Goal: Communication & Community: Ask a question

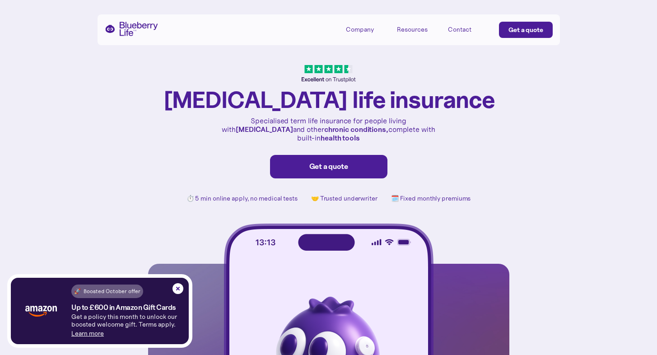
click at [140, 40] on div "Company Mission Partners Press Resources Refer a friend Blog Tools & calculator…" at bounding box center [329, 29] width 462 height 31
click at [121, 30] on img "home" at bounding box center [131, 29] width 53 height 14
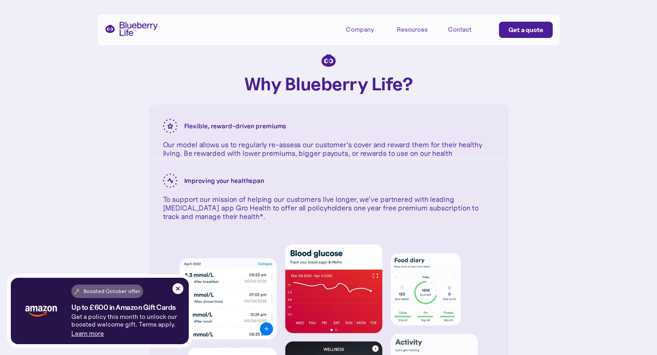
scroll to position [1255, 0]
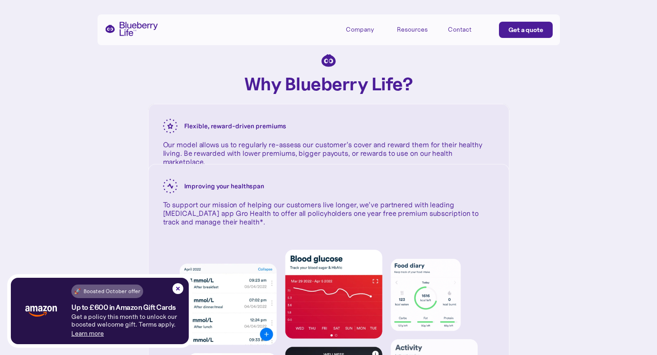
drag, startPoint x: 270, startPoint y: 210, endPoint x: 248, endPoint y: 220, distance: 23.4
click at [248, 220] on div "Improving your healthspan To support our mission of helping our customers live …" at bounding box center [329, 202] width 360 height 77
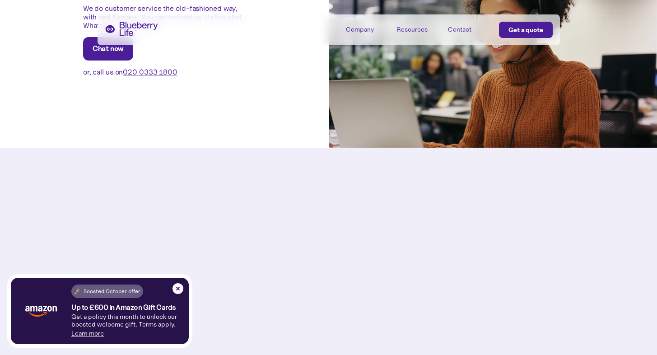
scroll to position [2457, 0]
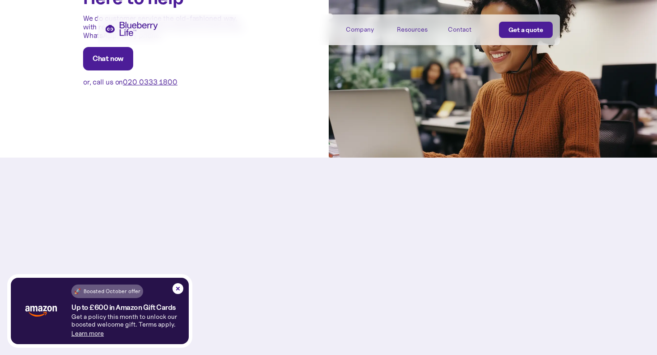
click at [117, 60] on link "Chat now" at bounding box center [108, 58] width 50 height 23
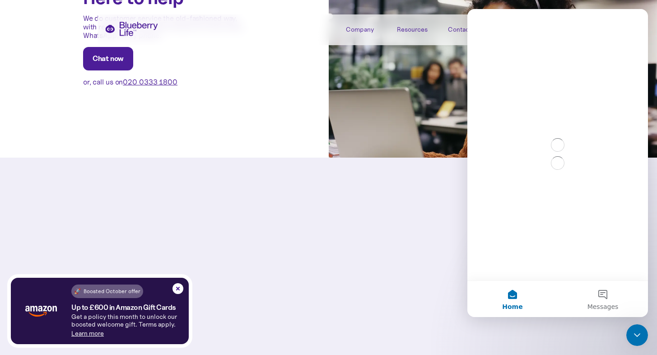
scroll to position [0, 0]
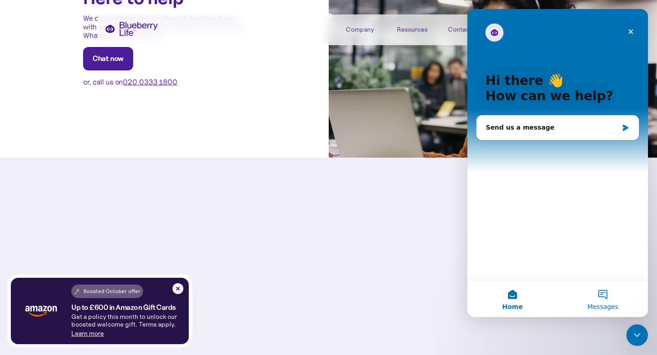
click at [600, 301] on button "Messages" at bounding box center [603, 299] width 90 height 36
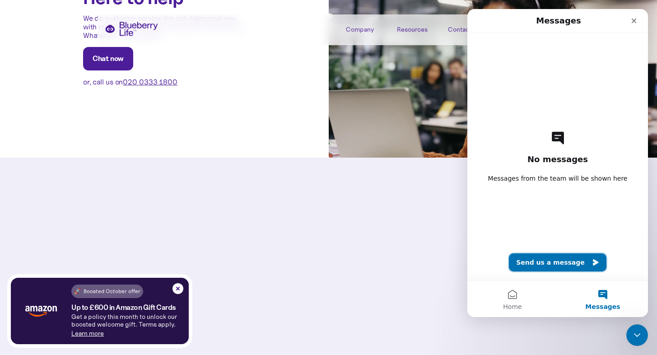
click at [562, 266] on button "Send us a message" at bounding box center [558, 262] width 98 height 18
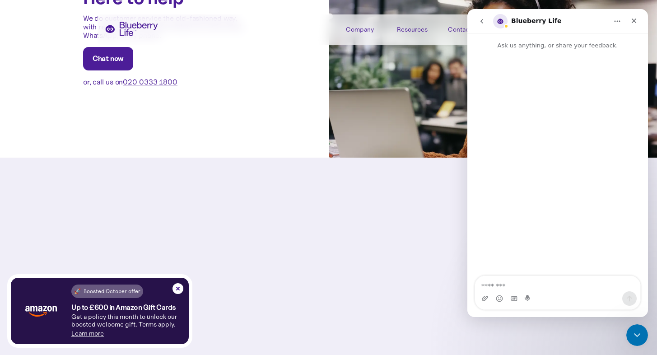
click at [551, 280] on textarea "Message…" at bounding box center [557, 283] width 165 height 15
type textarea "*"
click at [508, 276] on textarea "**********" at bounding box center [557, 279] width 165 height 24
click at [561, 284] on textarea "**********" at bounding box center [557, 279] width 165 height 24
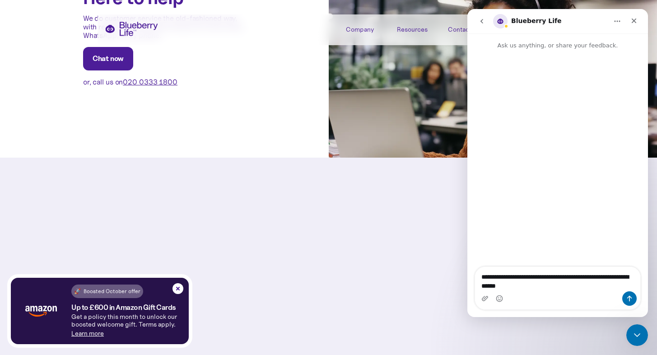
click at [555, 286] on textarea "**********" at bounding box center [557, 279] width 165 height 24
click at [635, 291] on div "**********" at bounding box center [557, 283] width 165 height 51
type textarea "**********"
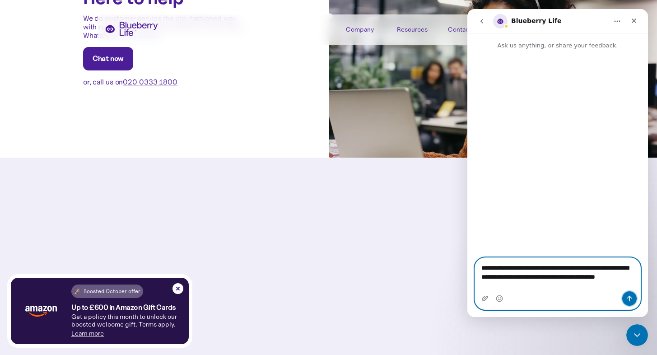
click at [635, 299] on button "Send a message…" at bounding box center [629, 298] width 14 height 14
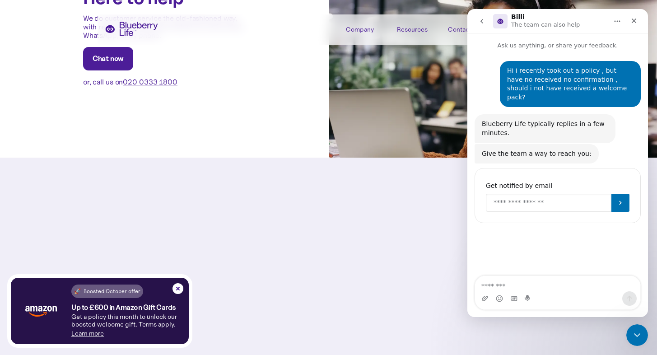
click at [542, 194] on input "Enter your email" at bounding box center [549, 203] width 126 height 18
type input "**********"
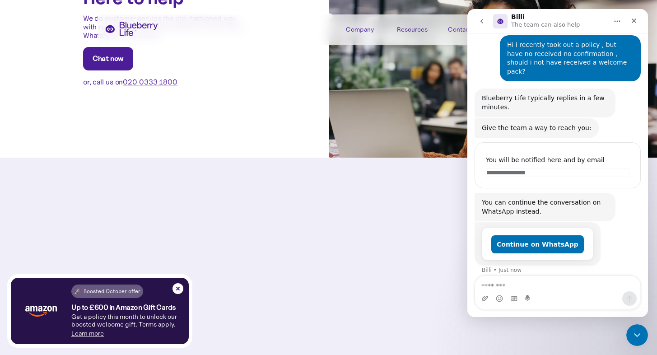
scroll to position [26, 0]
click at [550, 246] on div "Continue on WhatsApp" at bounding box center [537, 244] width 111 height 33
drag, startPoint x: 550, startPoint y: 245, endPoint x: 556, endPoint y: 239, distance: 8.0
click at [551, 243] on div "Continue on WhatsApp" at bounding box center [537, 244] width 111 height 33
click at [556, 239] on button "Continue on WhatsApp" at bounding box center [537, 244] width 93 height 18
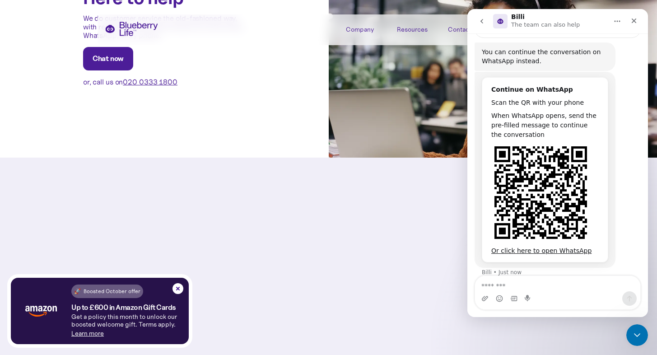
scroll to position [178, 0]
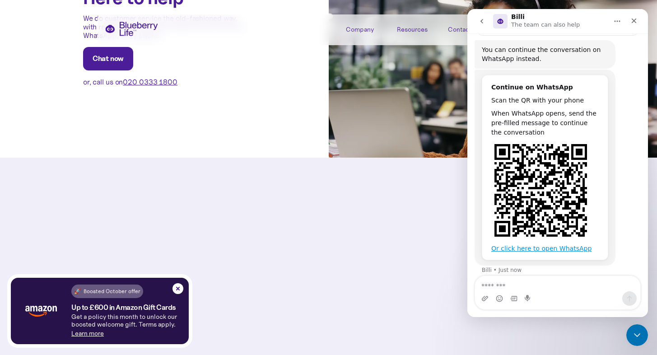
click at [550, 245] on link "Or click here to open WhatsApp" at bounding box center [541, 248] width 100 height 7
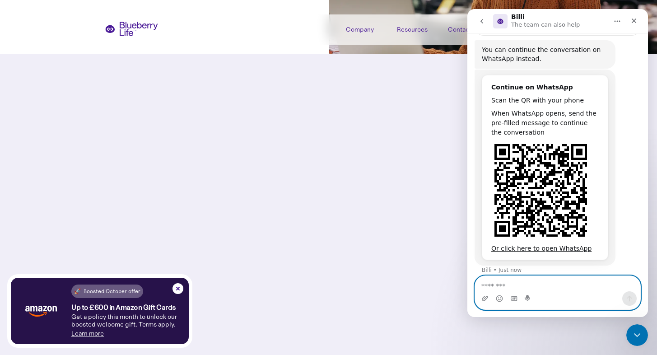
click at [580, 283] on textarea "Message…" at bounding box center [557, 283] width 165 height 15
type textarea "*"
type textarea "**********"
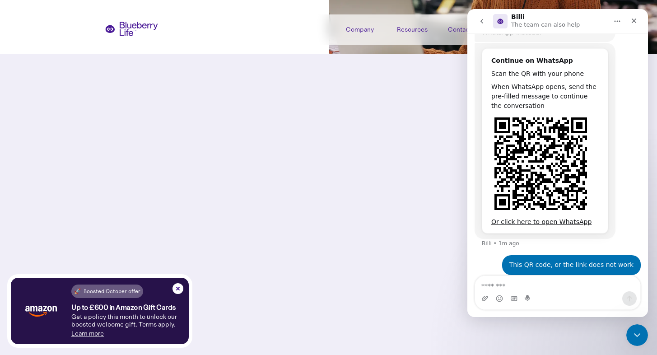
click at [547, 217] on div "Or click here to open WhatsApp" at bounding box center [544, 221] width 107 height 9
click at [549, 218] on link "Or click here to open WhatsApp" at bounding box center [541, 221] width 100 height 7
click at [516, 285] on textarea "Message…" at bounding box center [557, 283] width 165 height 15
paste textarea "*"
type textarea "*"
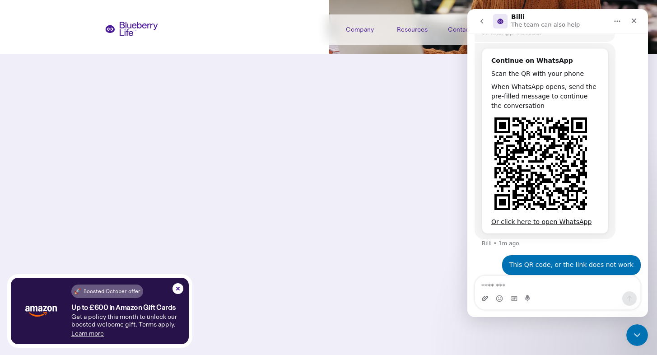
click at [488, 301] on div "Intercom messenger" at bounding box center [557, 298] width 165 height 14
click at [486, 299] on icon "Upload attachment" at bounding box center [484, 298] width 7 height 7
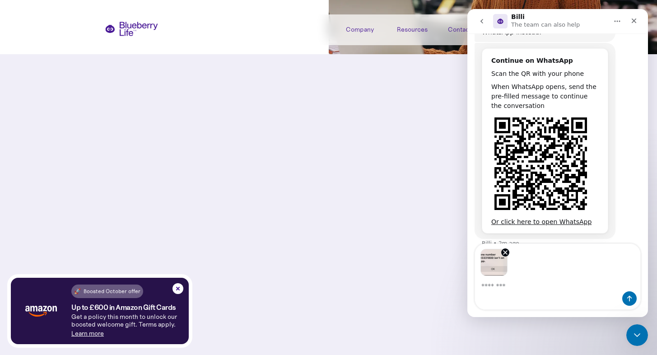
scroll to position [237, 0]
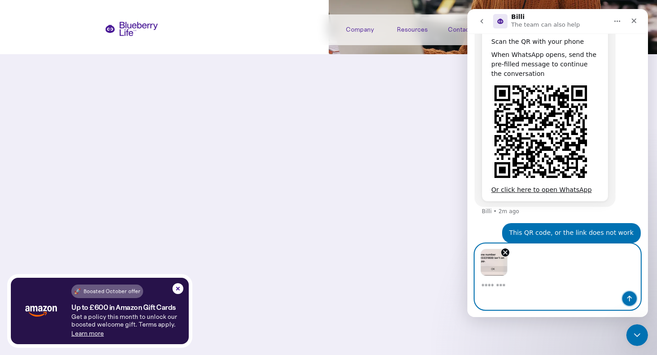
click at [624, 300] on button "Send a message…" at bounding box center [629, 298] width 14 height 14
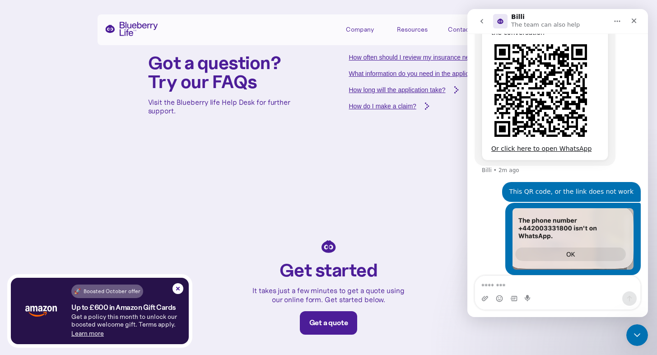
scroll to position [3183, 0]
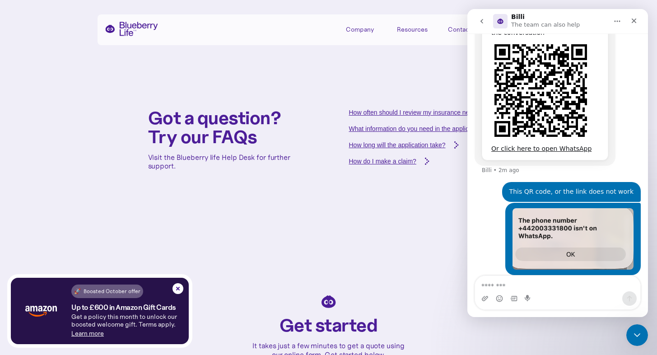
click at [388, 157] on div "How do I make a claim?" at bounding box center [382, 161] width 67 height 9
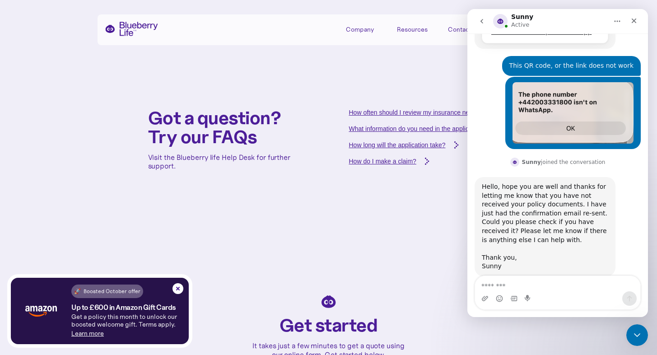
scroll to position [406, 0]
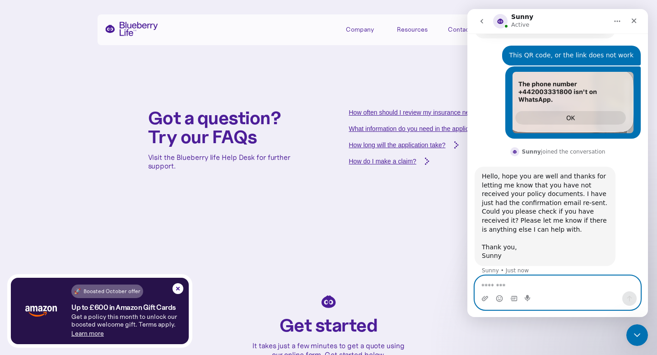
click at [510, 281] on textarea "Message…" at bounding box center [557, 283] width 165 height 15
type textarea "**********"
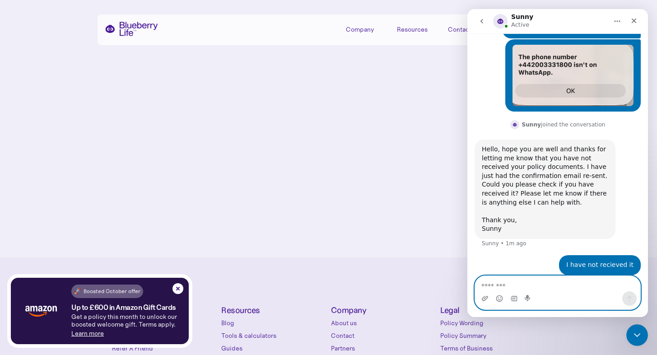
scroll to position [3852, 0]
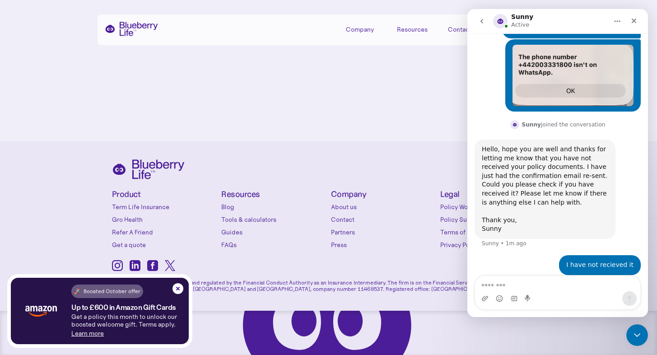
click at [348, 218] on link "Contact" at bounding box center [383, 219] width 105 height 9
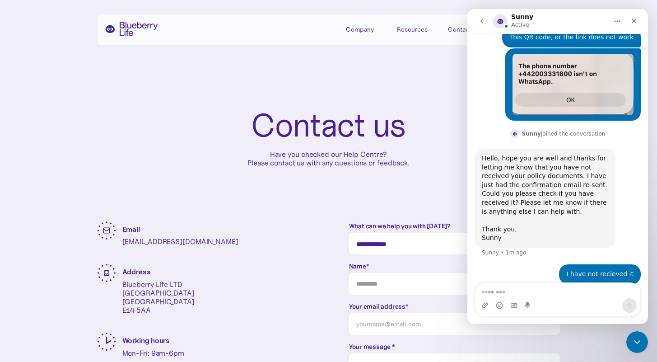
scroll to position [426, 0]
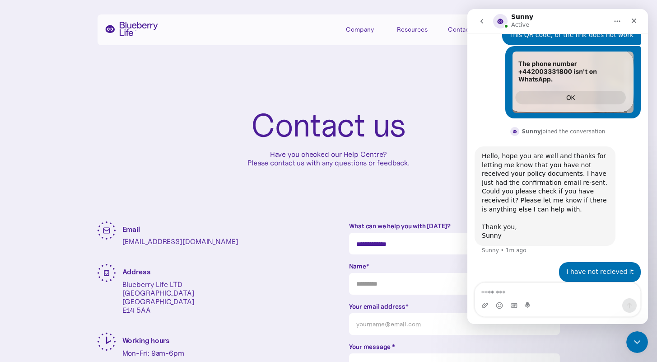
click at [427, 190] on div "Contact us Have you checked our Help Centre? Please contact us with any questio…" at bounding box center [329, 137] width 462 height 167
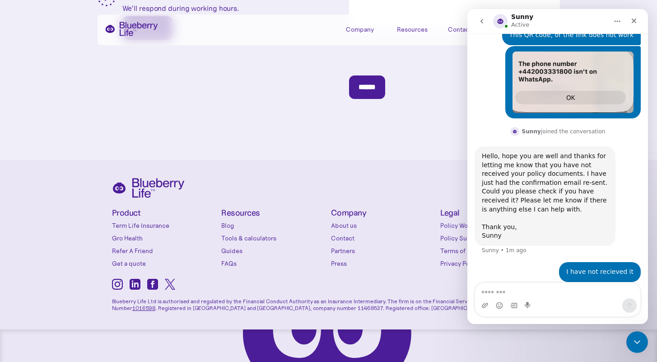
scroll to position [400, 0]
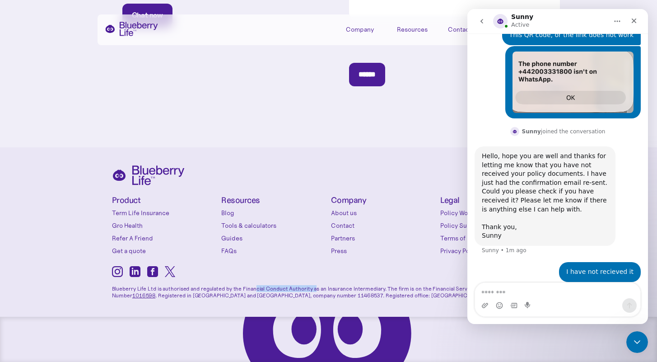
drag, startPoint x: 255, startPoint y: 291, endPoint x: 313, endPoint y: 289, distance: 57.4
click at [313, 289] on p "Blueberry Life Ltd is authorised and regulated by the Financial Conduct Authori…" at bounding box center [329, 288] width 434 height 19
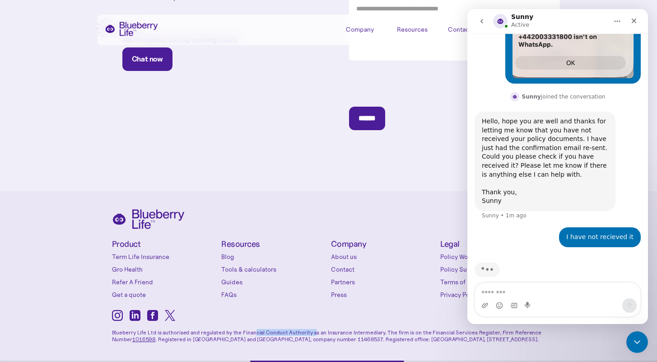
scroll to position [352, 0]
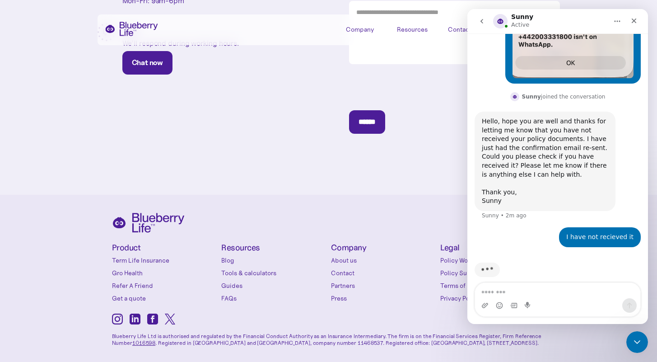
click at [97, 327] on div "Product Term Life Insurance Gro Health Refer A Friend Get a quote Conditions Ty…" at bounding box center [328, 302] width 657 height 215
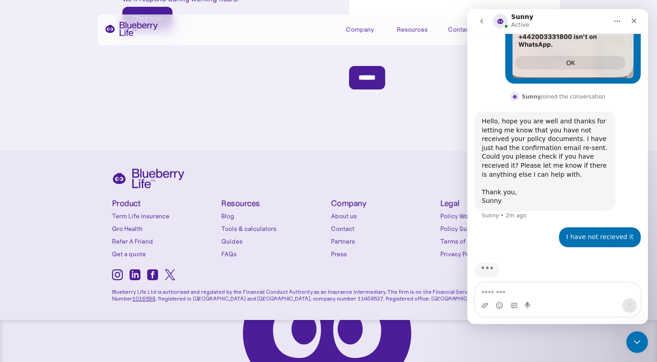
scroll to position [400, 0]
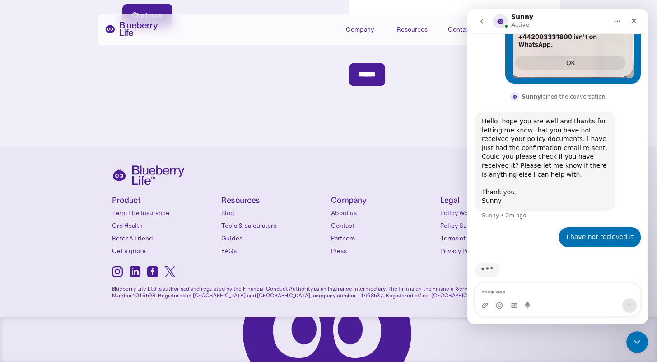
click at [139, 297] on link "1016598" at bounding box center [143, 295] width 23 height 7
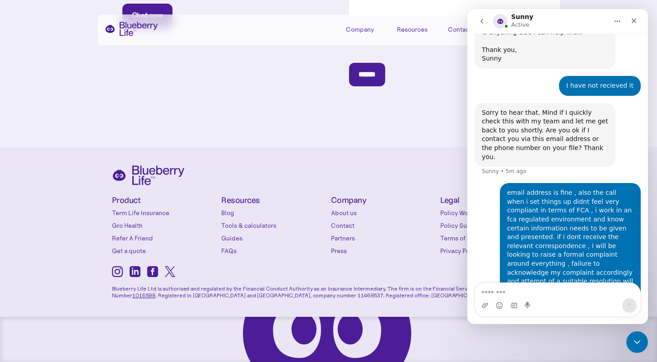
scroll to position [603, 0]
click at [501, 75] on div "I have not recieved it • 8m ago" at bounding box center [558, 88] width 166 height 27
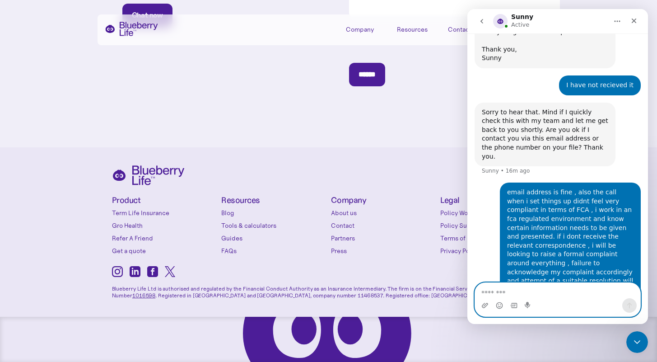
click at [532, 293] on textarea "Message…" at bounding box center [557, 290] width 165 height 15
type textarea "**********"
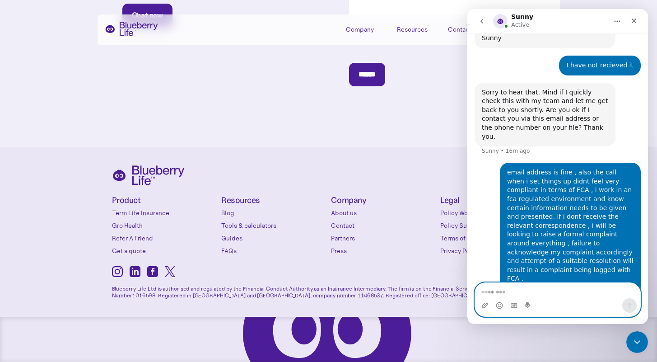
scroll to position [624, 0]
